Goal: Information Seeking & Learning: Learn about a topic

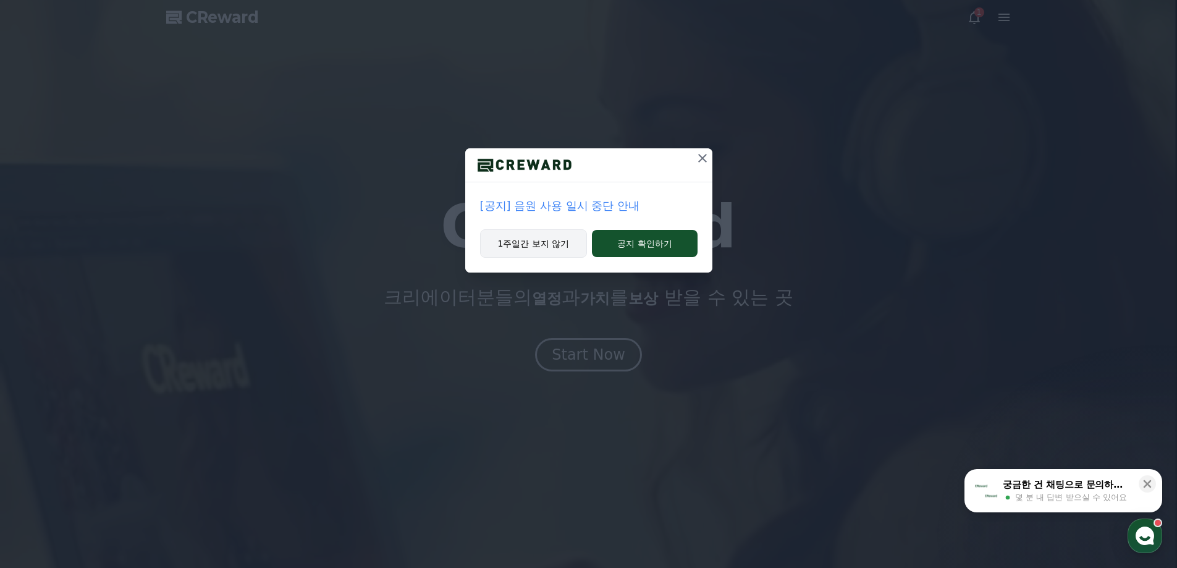
click at [541, 239] on button "1주일간 보지 않기" at bounding box center [534, 243] width 108 height 28
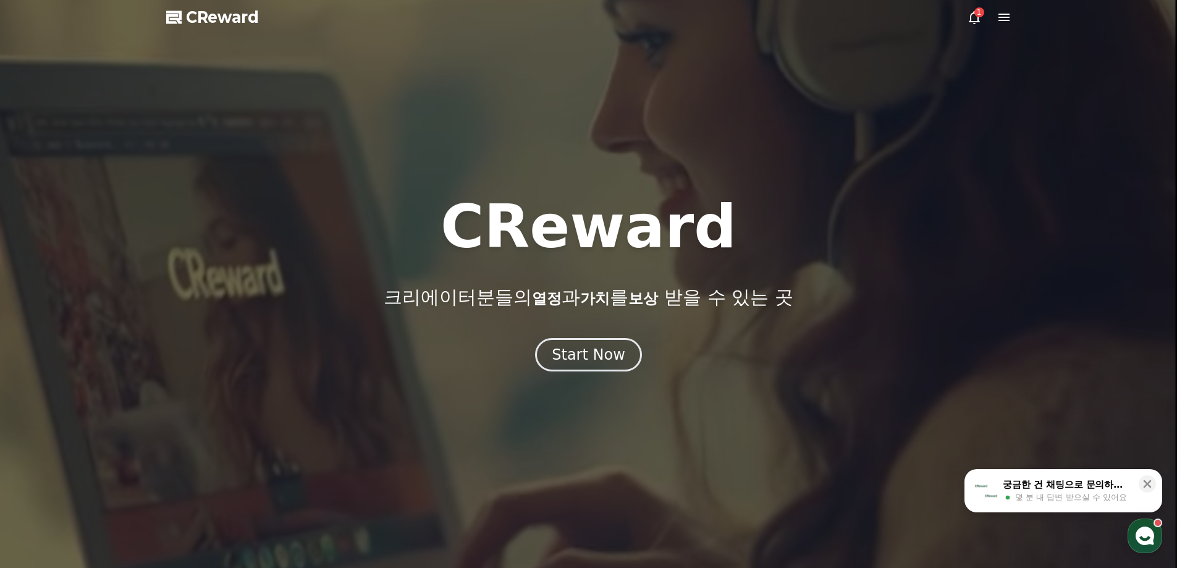
click at [978, 16] on div "1" at bounding box center [979, 12] width 10 height 10
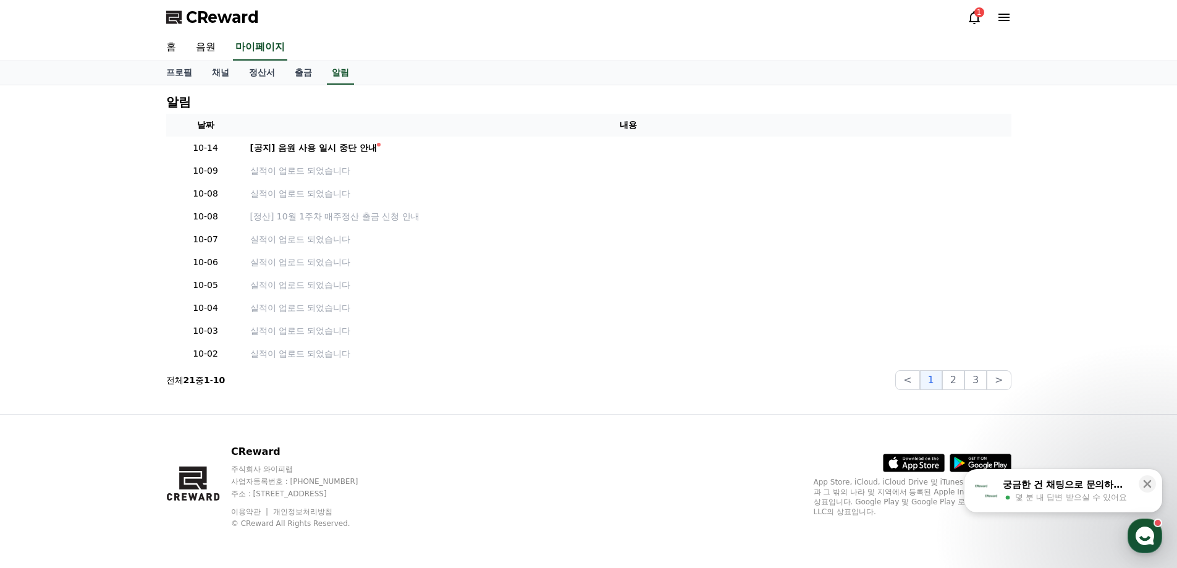
click at [971, 17] on icon at bounding box center [974, 17] width 15 height 15
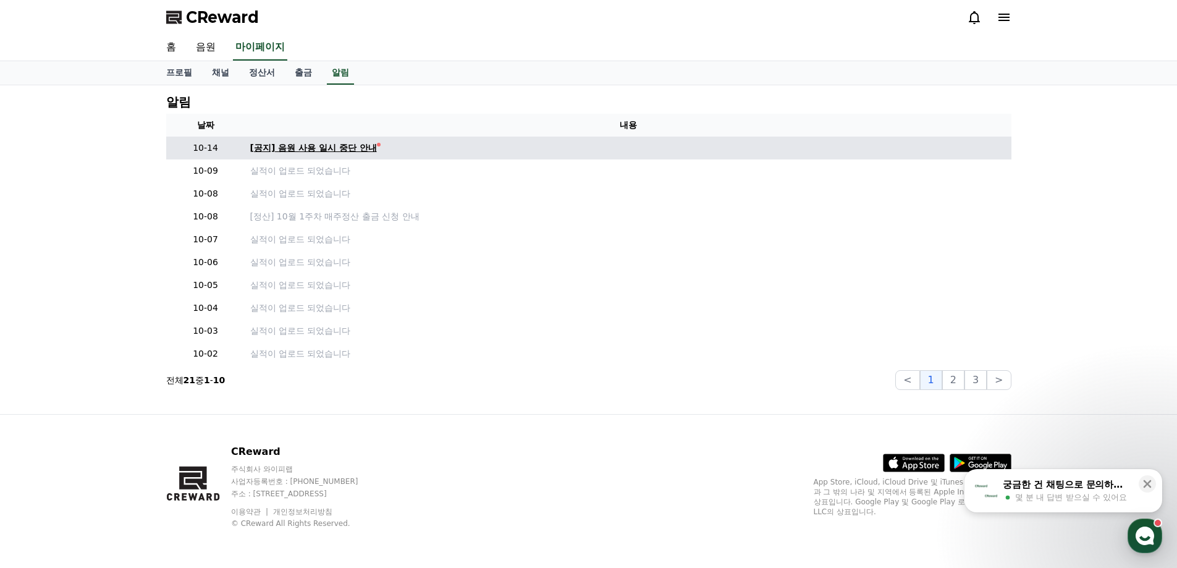
click at [347, 153] on div "[공지] 음원 사용 일시 중단 안내" at bounding box center [313, 148] width 127 height 13
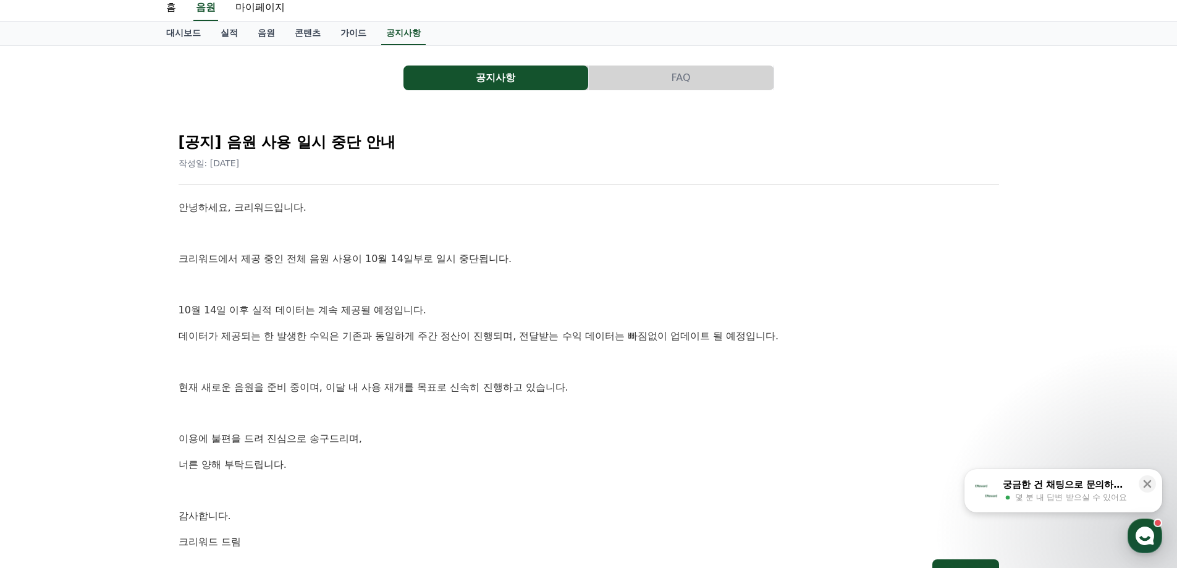
scroll to position [62, 0]
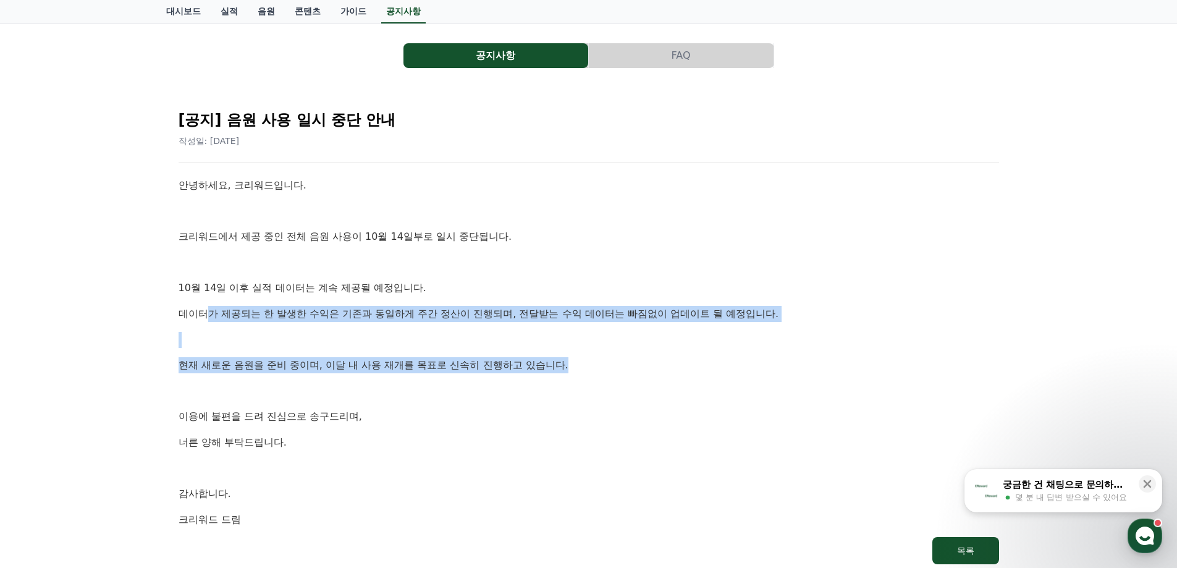
drag, startPoint x: 205, startPoint y: 310, endPoint x: 662, endPoint y: 355, distance: 459.6
click at [662, 355] on div "안녕하세요, 크리워드입니다. 크리워드에서 제공 중인 전체 음원 사용이 10월 14일부로 일시 중단됩니다. [DATE] 이후 실적 데이터는 계속…" at bounding box center [589, 352] width 821 height 350
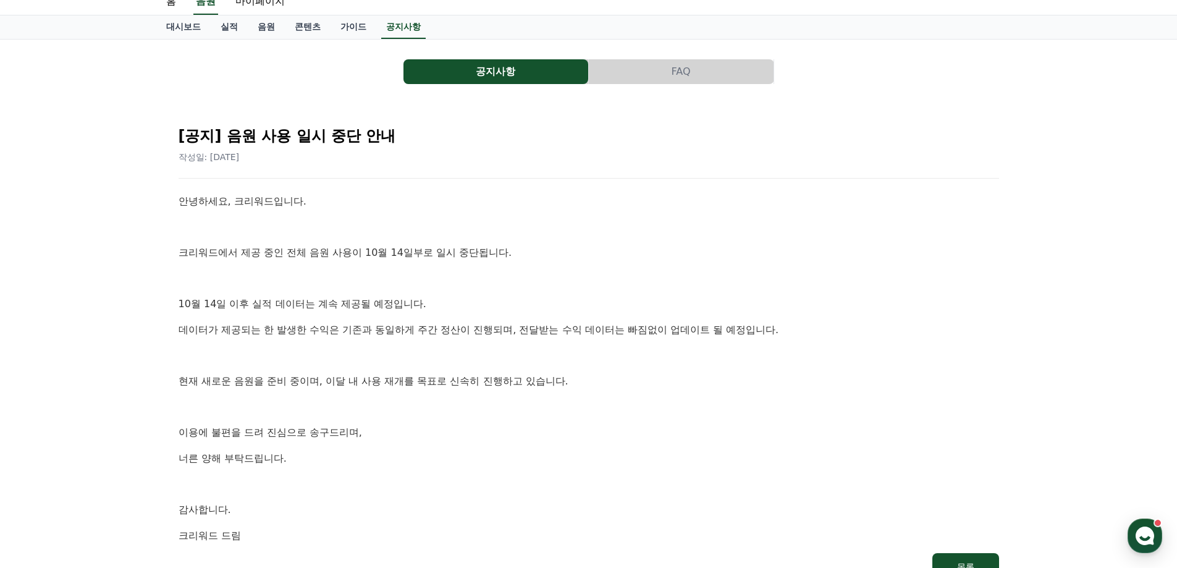
scroll to position [0, 0]
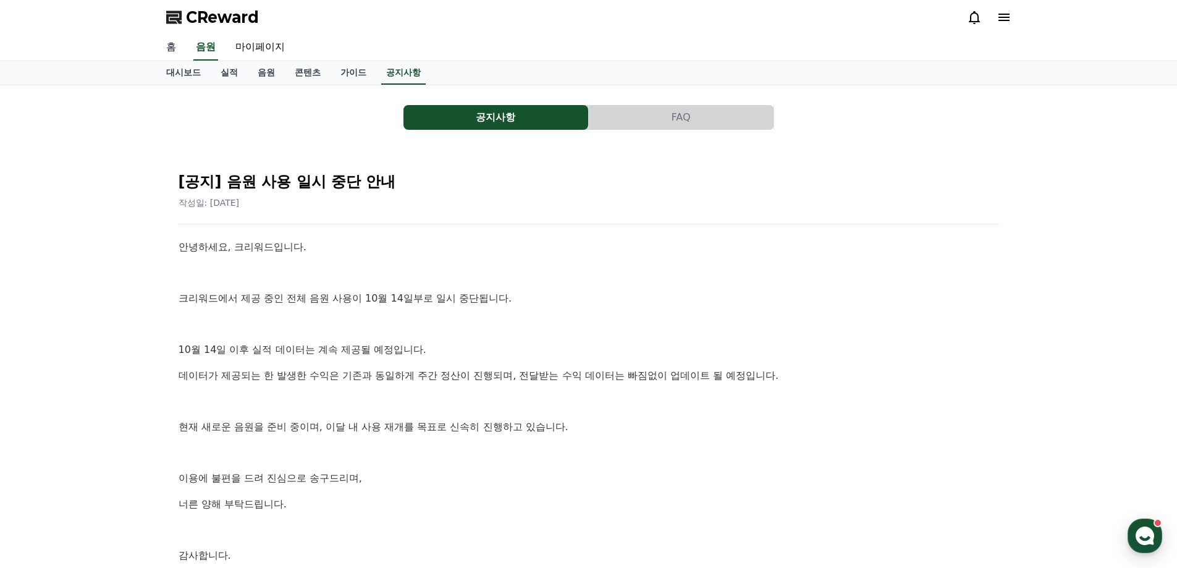
click at [180, 54] on link "홈" at bounding box center [171, 48] width 30 height 26
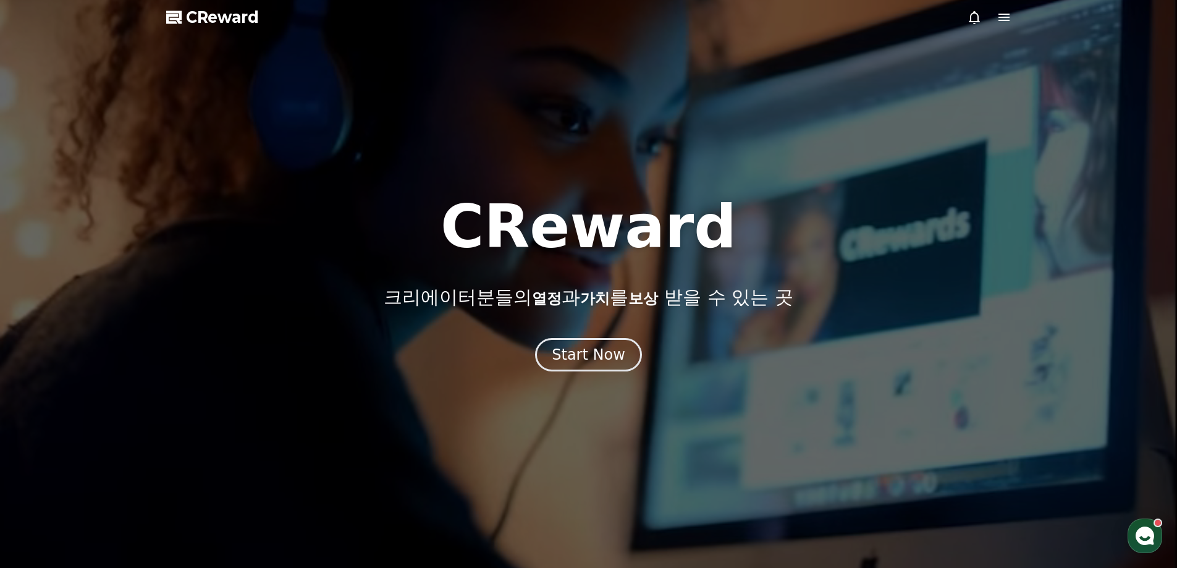
click at [997, 10] on icon at bounding box center [1004, 17] width 15 height 15
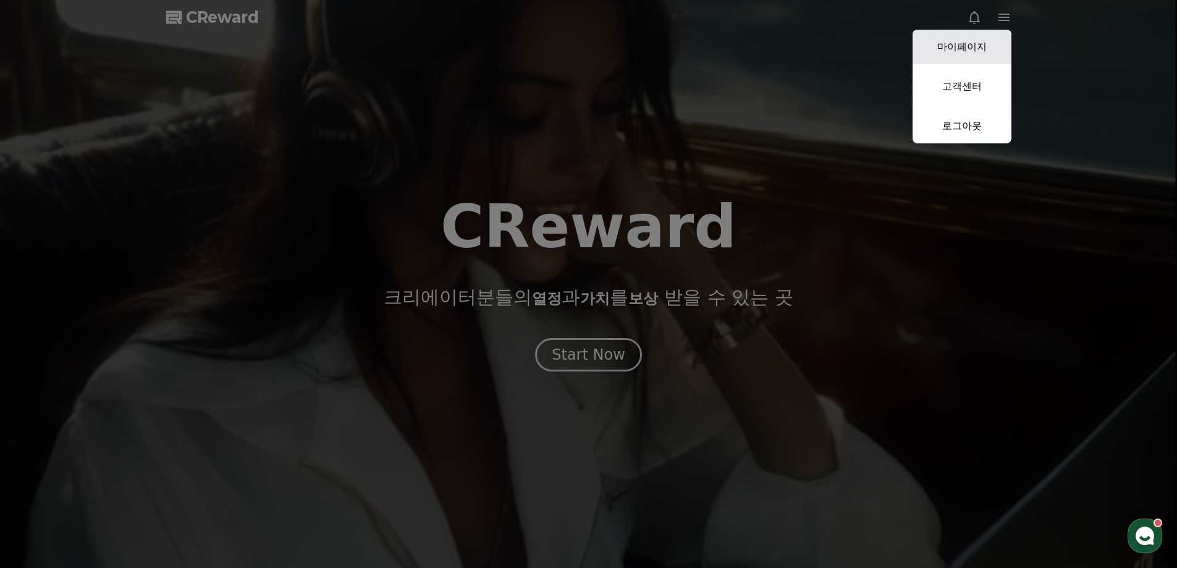
click at [968, 51] on link "마이페이지" at bounding box center [962, 47] width 99 height 35
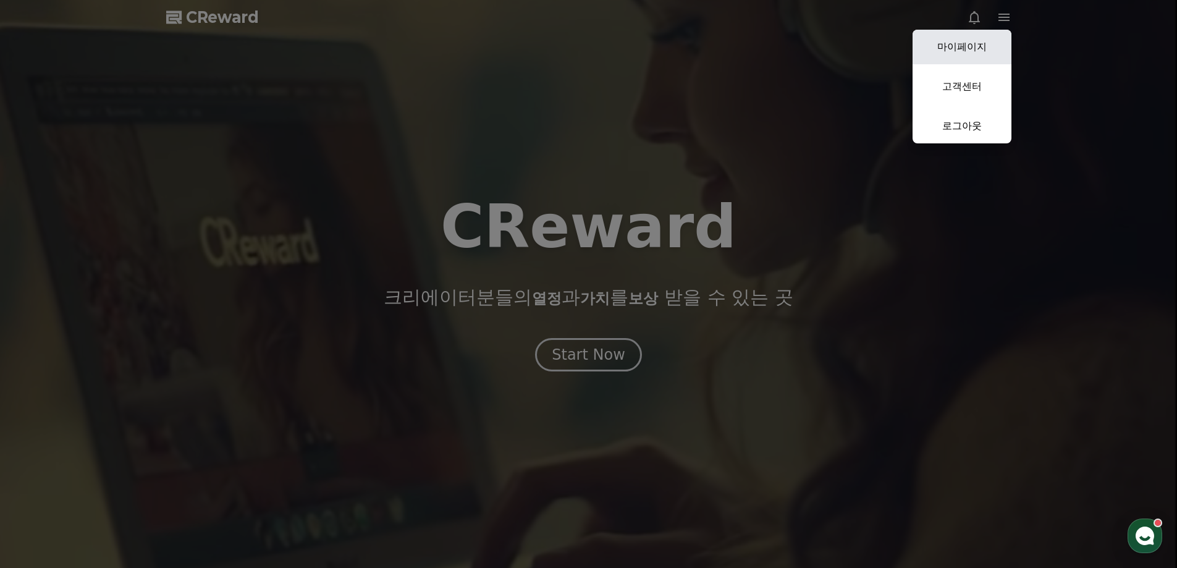
select select "**********"
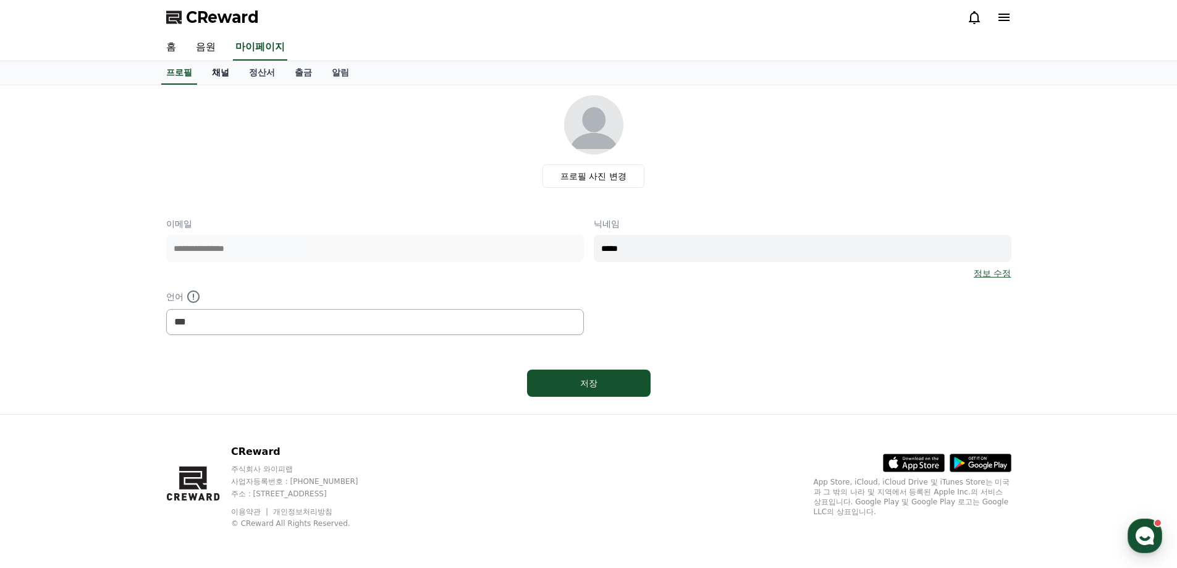
click at [227, 78] on link "채널" at bounding box center [220, 72] width 37 height 23
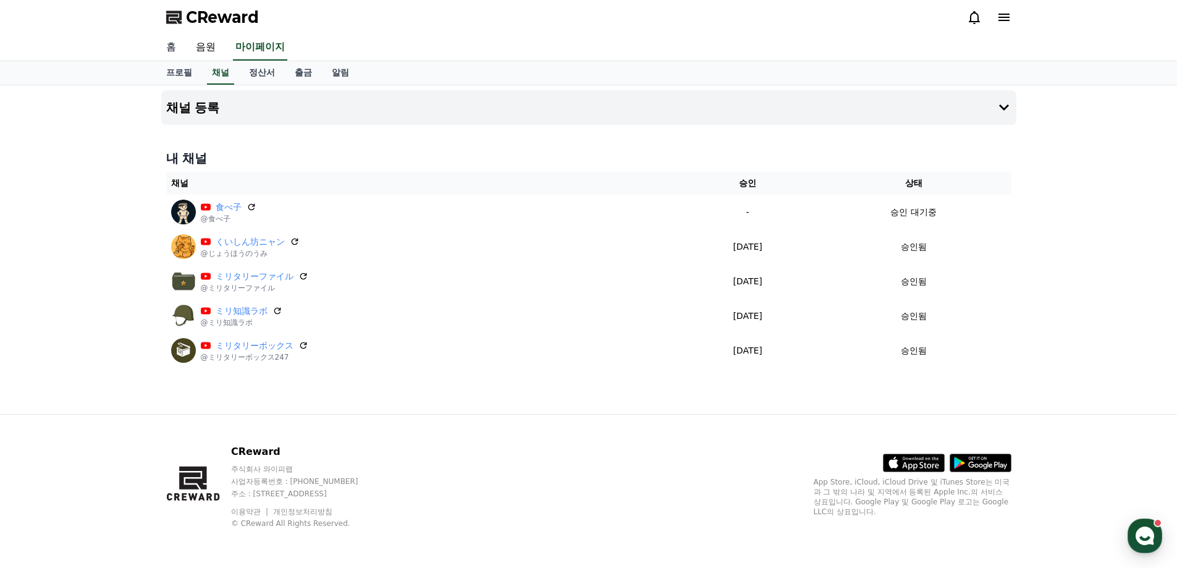
click at [180, 51] on link "홈" at bounding box center [171, 48] width 30 height 26
